Goal: Check status: Check status

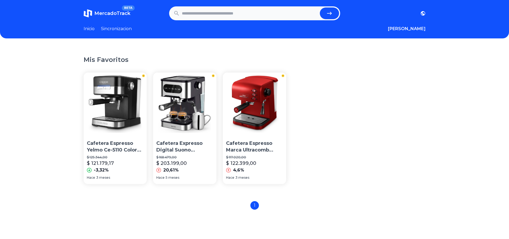
scroll to position [27, 0]
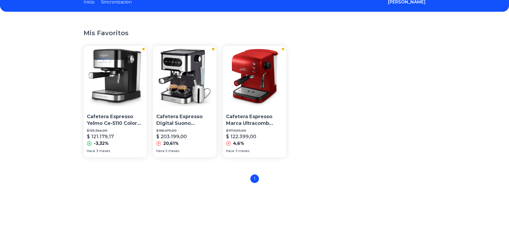
click at [261, 69] on img at bounding box center [254, 77] width 63 height 63
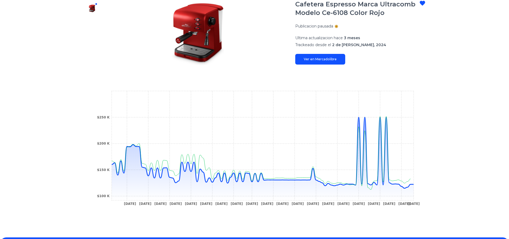
scroll to position [119, 0]
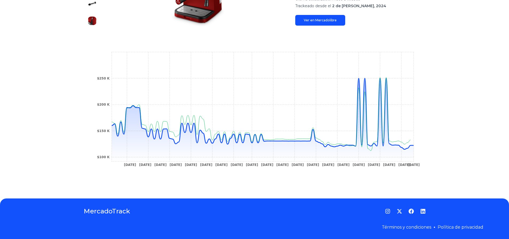
scroll to position [27, 0]
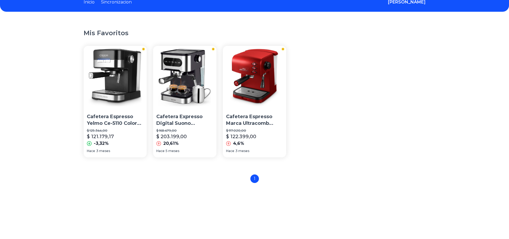
click at [171, 65] on img at bounding box center [184, 77] width 63 height 63
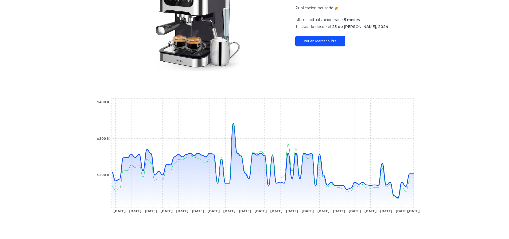
scroll to position [53, 0]
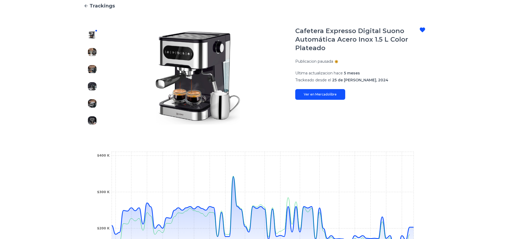
scroll to position [27, 0]
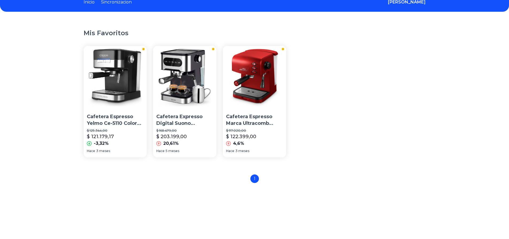
click at [105, 77] on img at bounding box center [115, 77] width 63 height 63
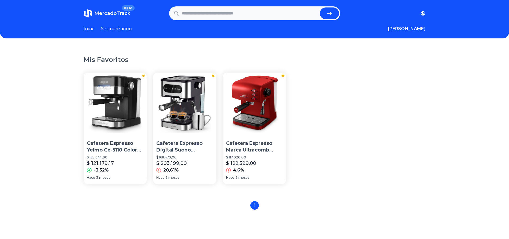
scroll to position [27, 0]
